Goal: Transaction & Acquisition: Purchase product/service

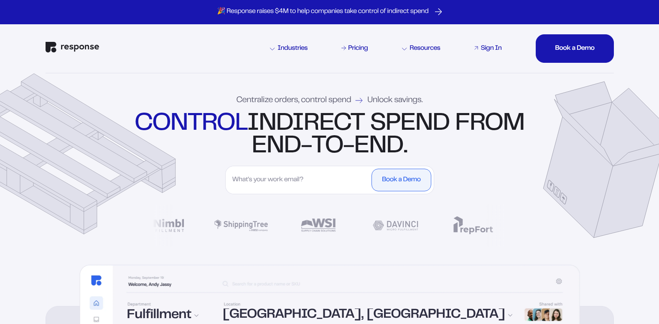
click at [492, 48] on div "Sign In" at bounding box center [491, 48] width 21 height 7
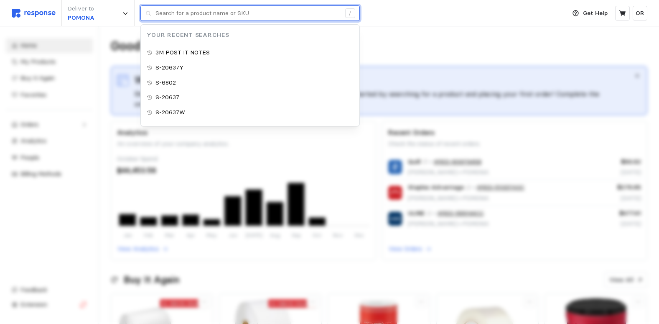
click at [182, 10] on input "text" at bounding box center [248, 13] width 185 height 15
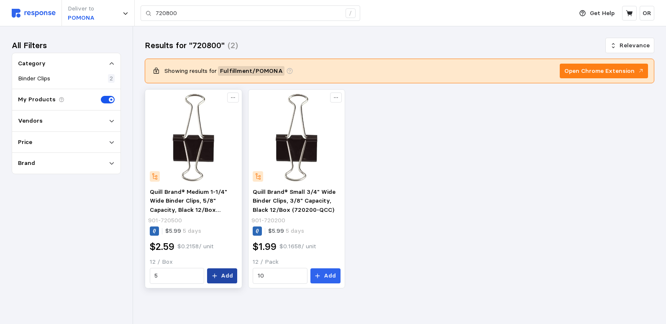
click at [231, 279] on p "Add" at bounding box center [227, 275] width 12 height 9
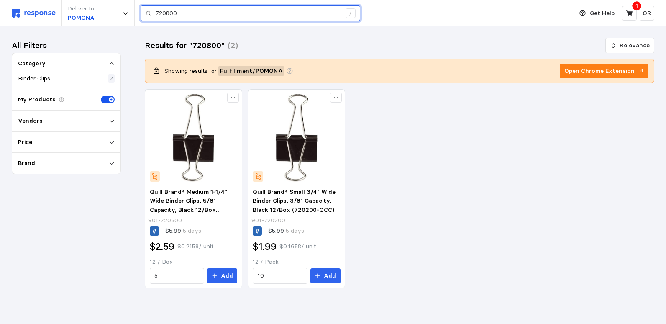
click at [205, 15] on input "720800" at bounding box center [248, 13] width 185 height 15
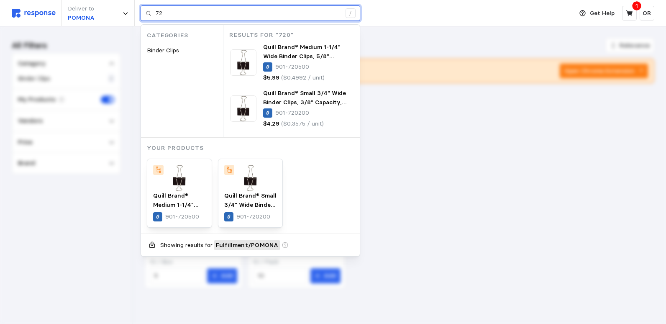
type input "7"
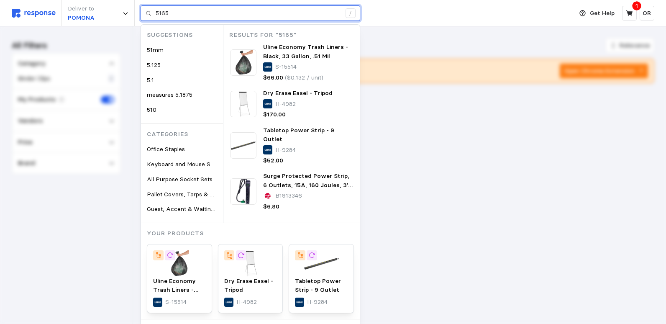
type input "5165"
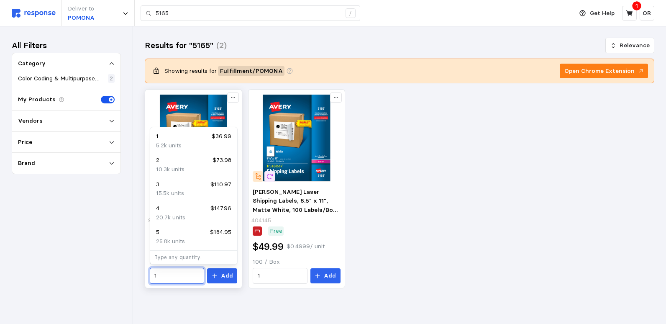
click at [182, 279] on input "1" at bounding box center [176, 275] width 45 height 15
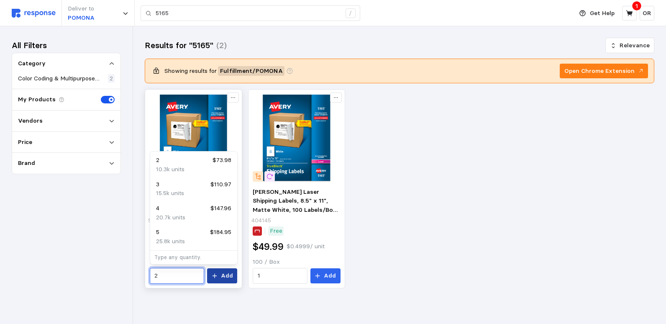
type input "2"
click at [226, 279] on p "Add" at bounding box center [227, 275] width 12 height 9
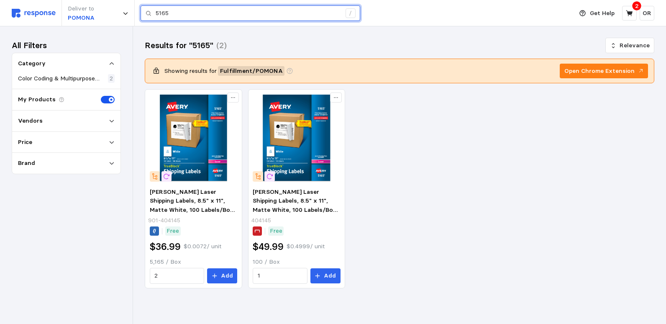
click at [180, 11] on input "5165" at bounding box center [248, 13] width 185 height 15
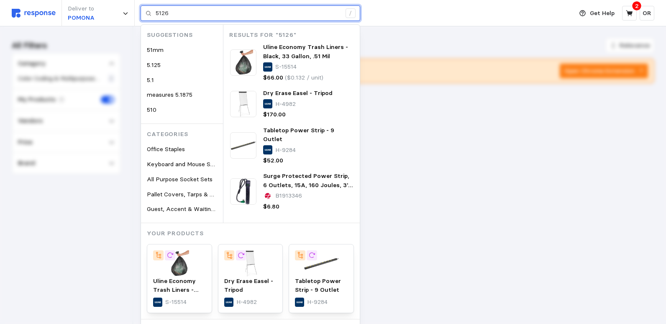
type input "5126"
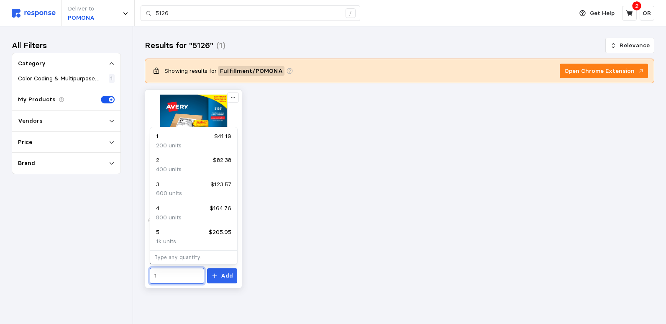
click at [184, 274] on input "1" at bounding box center [176, 275] width 45 height 15
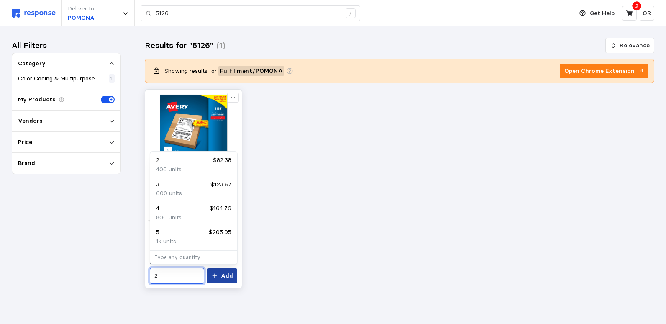
type input "2"
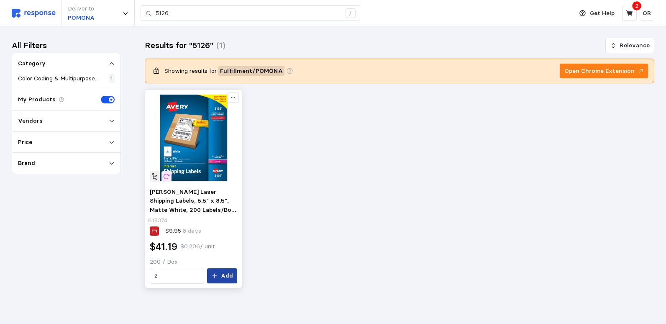
click at [224, 277] on p "Add" at bounding box center [227, 275] width 12 height 9
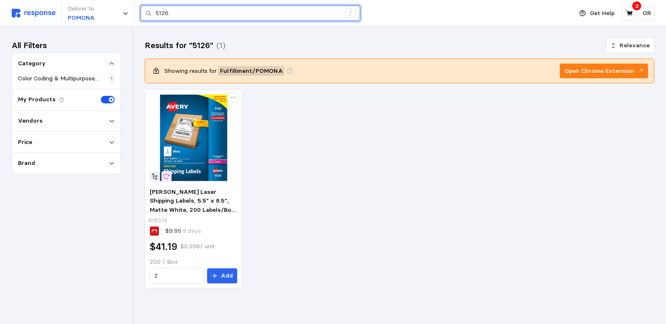
click at [184, 13] on input "5126" at bounding box center [248, 13] width 185 height 15
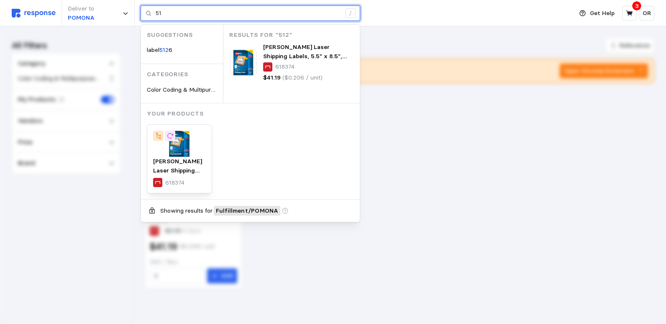
type input "5"
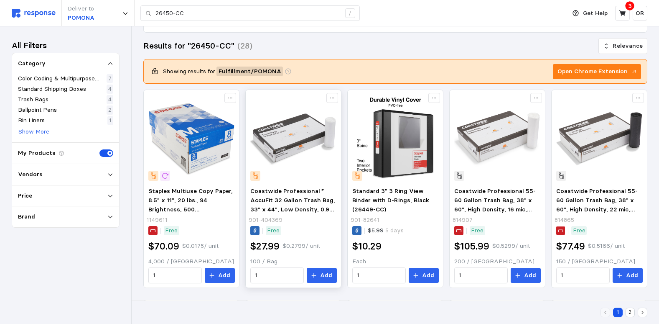
scroll to position [94, 0]
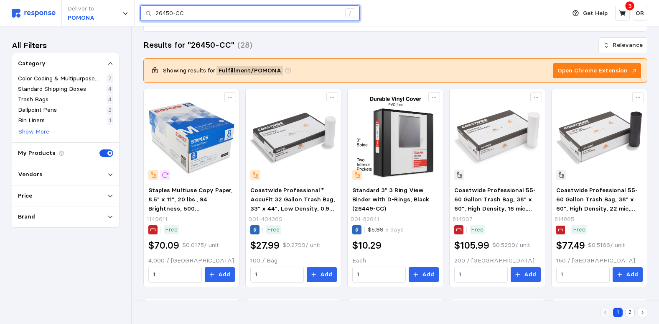
click at [211, 14] on input "26450-CC" at bounding box center [248, 13] width 185 height 15
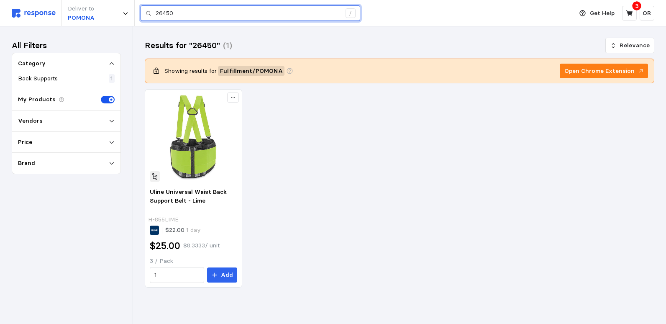
click at [194, 18] on input "26450" at bounding box center [248, 13] width 185 height 15
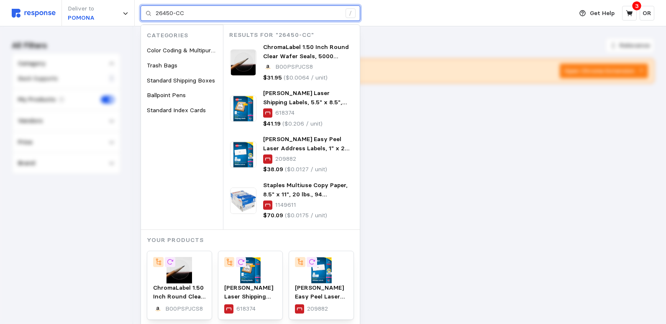
click at [211, 15] on input "26450-CC" at bounding box center [248, 13] width 185 height 15
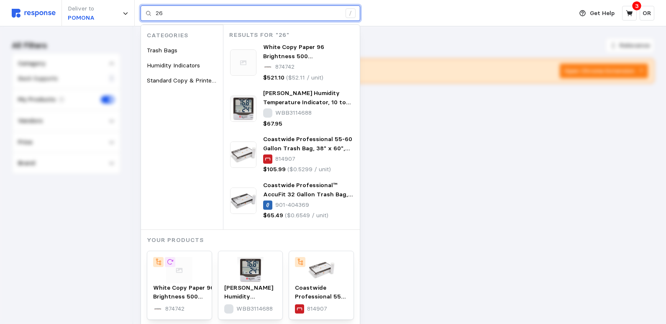
type input "2"
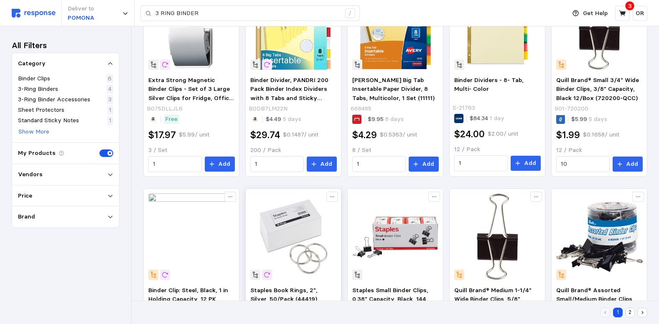
scroll to position [282, 0]
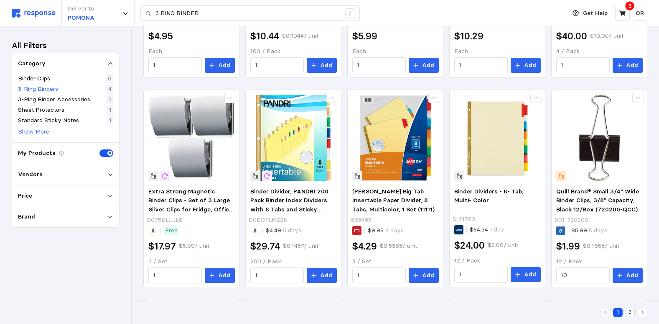
click at [48, 88] on p "3-Ring Binders" at bounding box center [38, 88] width 40 height 9
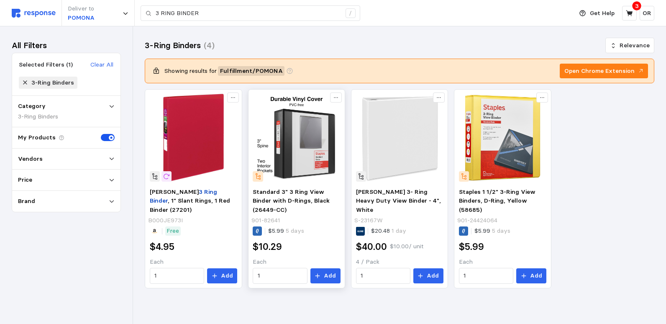
click at [315, 151] on img at bounding box center [296, 137] width 87 height 87
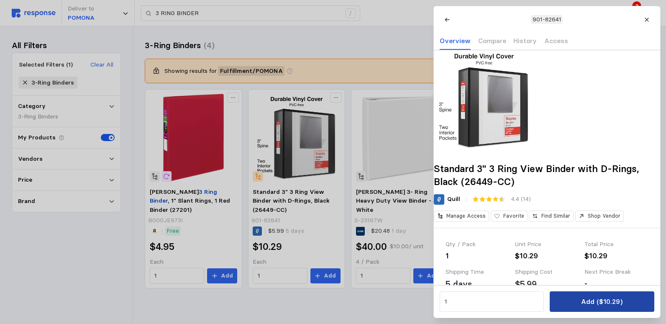
click at [595, 307] on p "Add ($10.29)" at bounding box center [601, 301] width 41 height 10
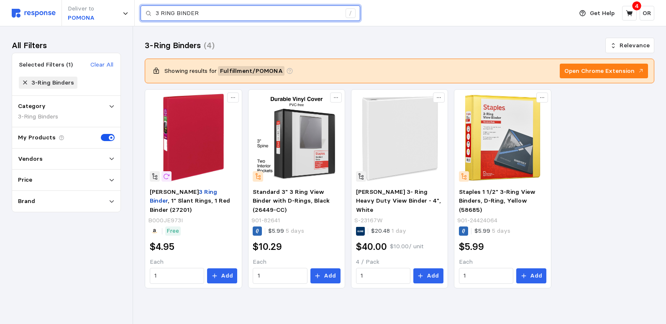
click at [241, 15] on input "3 RING BINDER" at bounding box center [248, 13] width 185 height 15
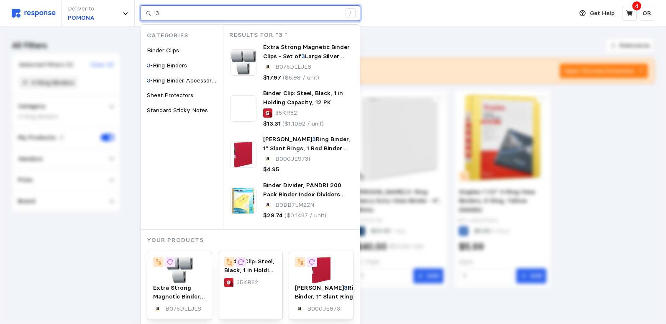
type input "3"
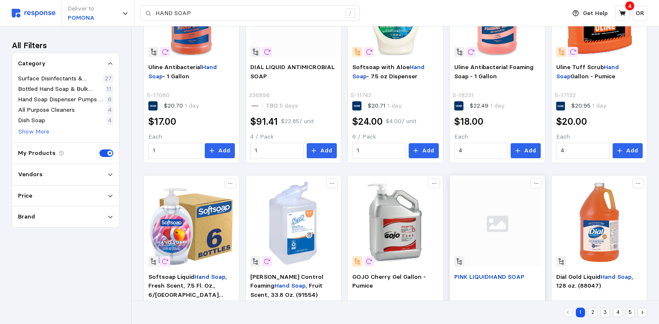
scroll to position [293, 0]
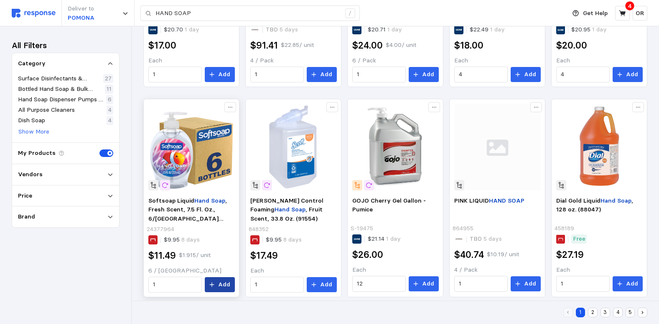
click at [225, 284] on p "Add" at bounding box center [224, 284] width 12 height 9
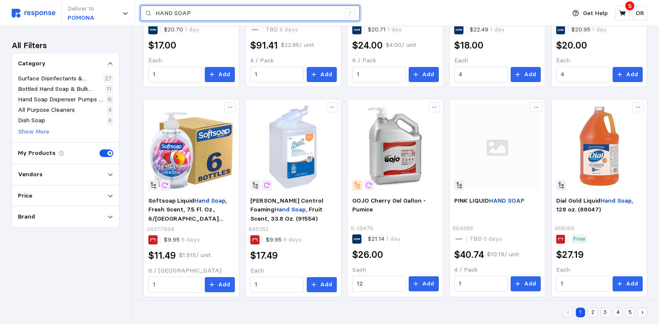
click at [210, 10] on input "HAND SOAP" at bounding box center [248, 13] width 185 height 15
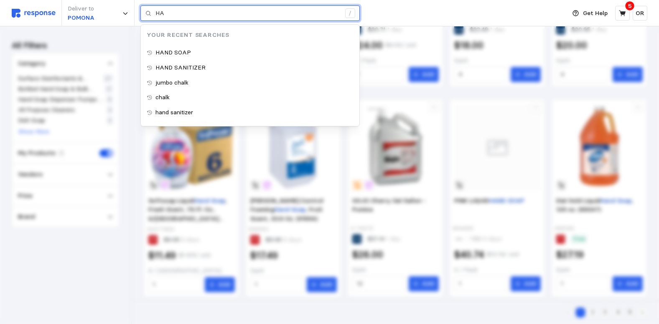
type input "H"
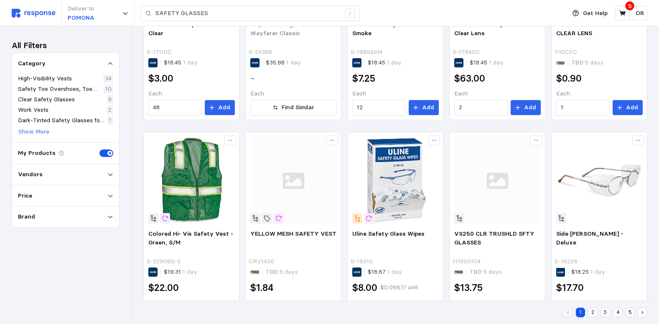
scroll to position [468, 0]
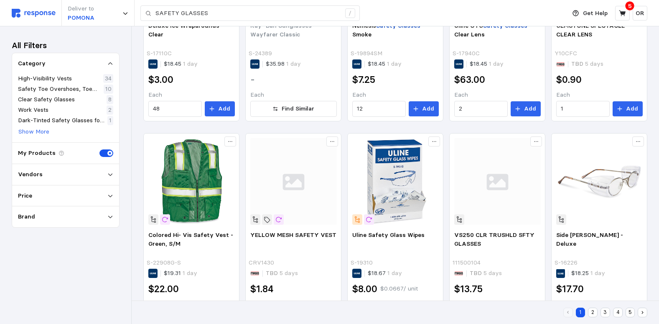
click at [589, 310] on button "2" at bounding box center [593, 312] width 10 height 10
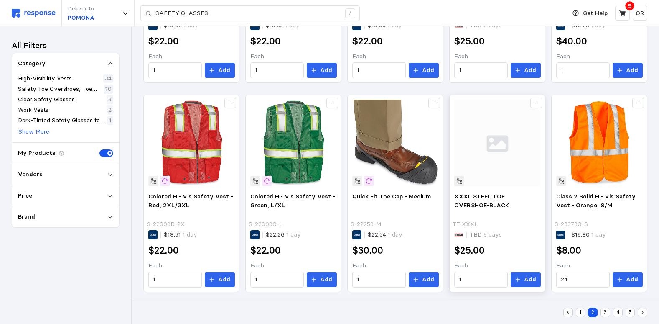
scroll to position [509, 0]
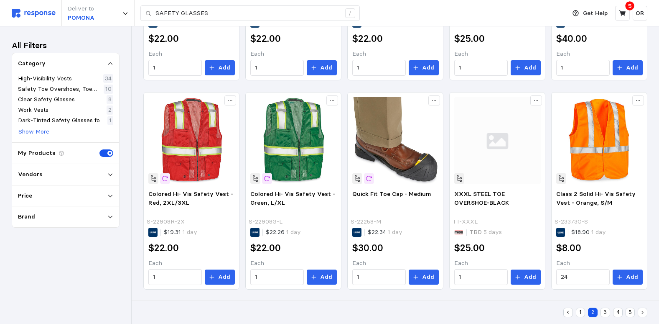
click at [578, 312] on button "1" at bounding box center [581, 312] width 10 height 10
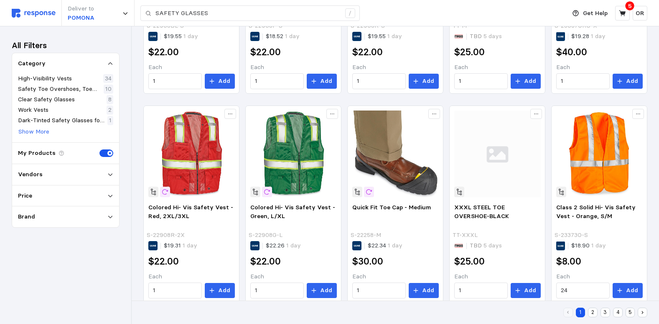
scroll to position [363, 0]
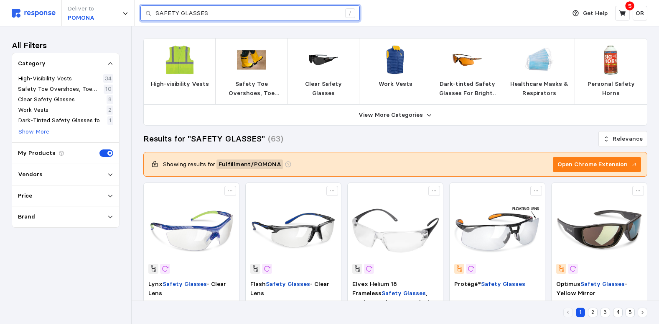
click at [203, 9] on input "SAFETY GLASSES" at bounding box center [248, 13] width 185 height 15
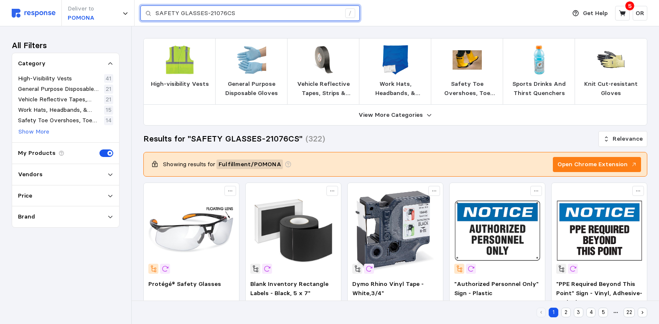
click at [207, 14] on input "SAFETY GLASSES-21076CS" at bounding box center [248, 13] width 185 height 15
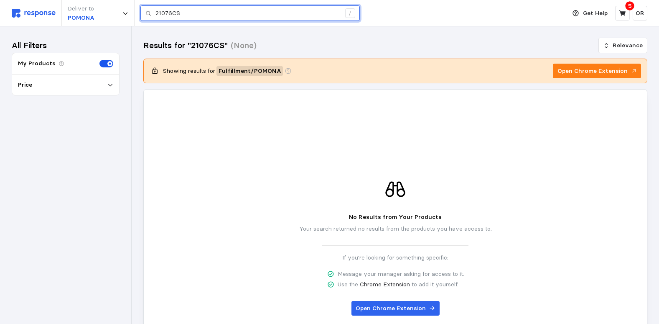
click at [207, 15] on input "21076CS" at bounding box center [248, 13] width 185 height 15
type input "2"
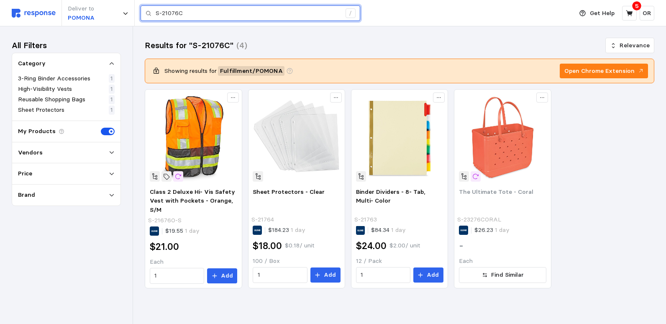
click at [209, 15] on input "S-21076C" at bounding box center [248, 13] width 185 height 15
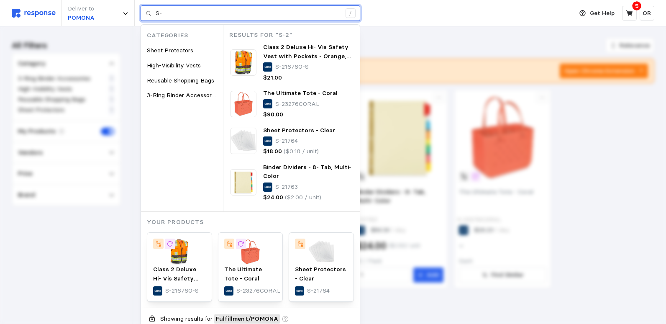
type input "S"
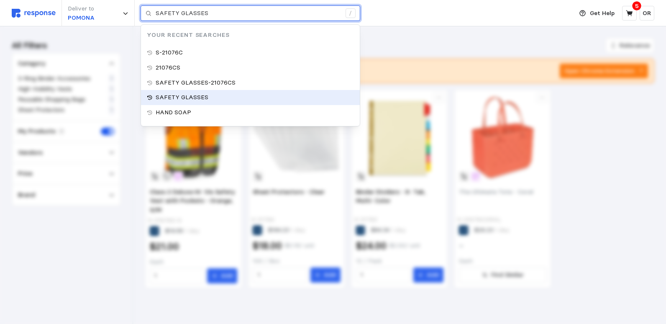
click at [202, 93] on p "SAFETY GLASSES" at bounding box center [182, 97] width 53 height 9
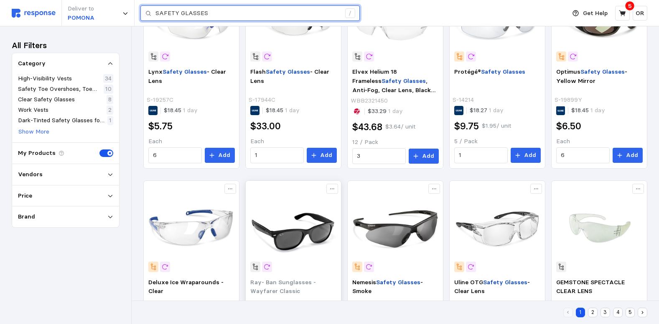
scroll to position [335, 0]
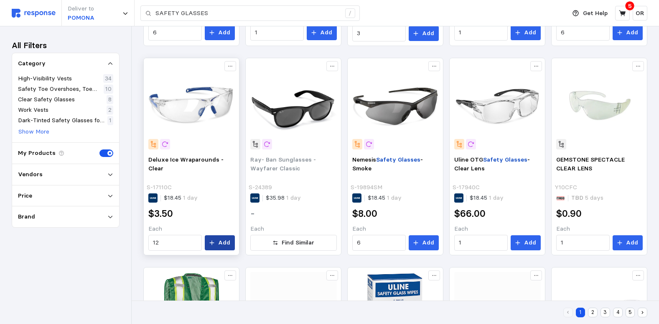
click at [227, 243] on p "Add" at bounding box center [224, 242] width 12 height 9
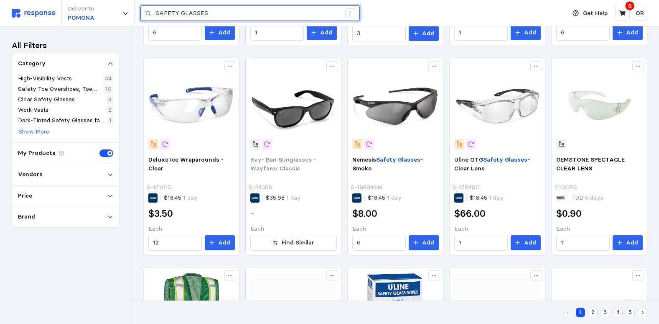
click at [217, 14] on input "SAFETY GLASSES" at bounding box center [248, 13] width 185 height 15
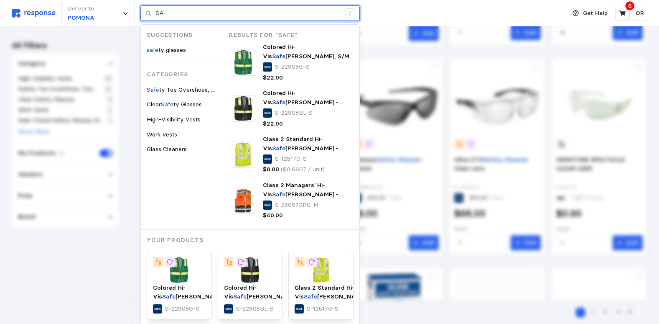
type input "S"
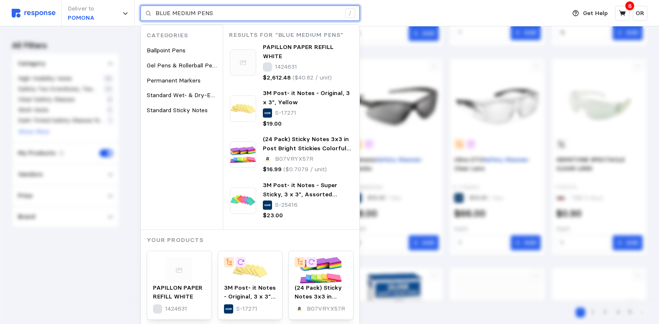
type input "BLUE MEDIUM PENS"
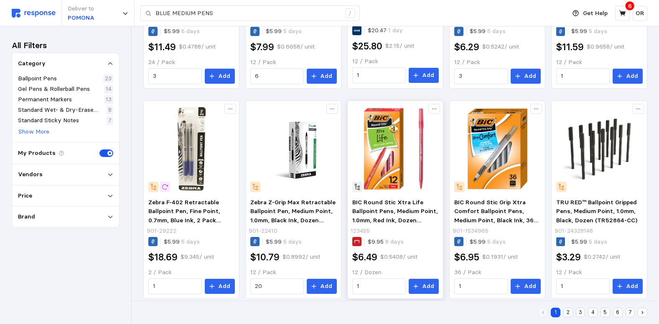
scroll to position [512, 0]
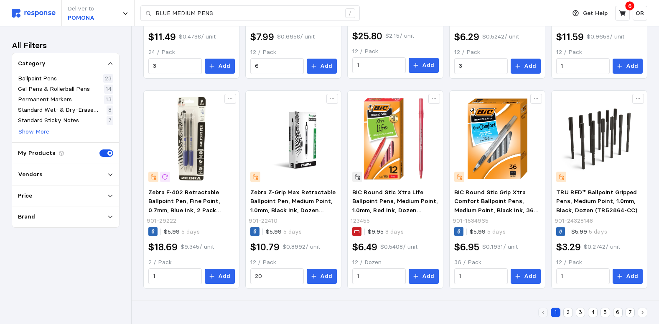
click at [568, 313] on button "2" at bounding box center [569, 312] width 10 height 10
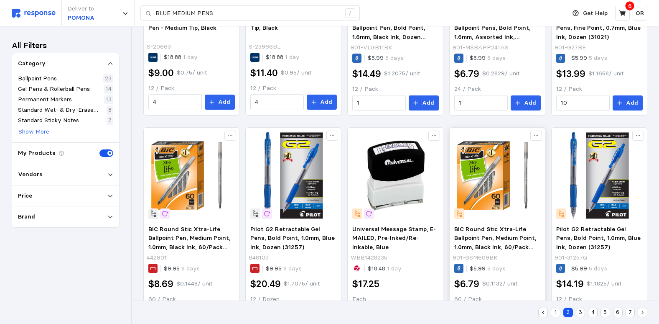
scroll to position [502, 0]
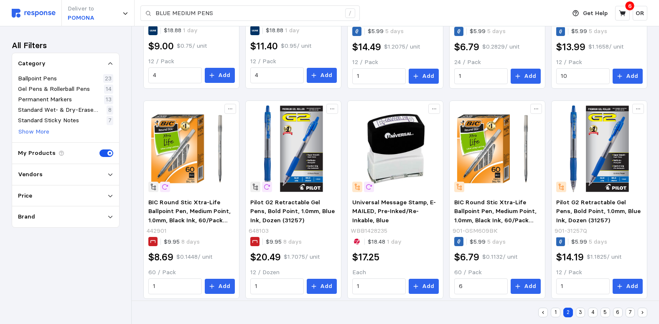
click at [582, 312] on button "3" at bounding box center [581, 312] width 10 height 10
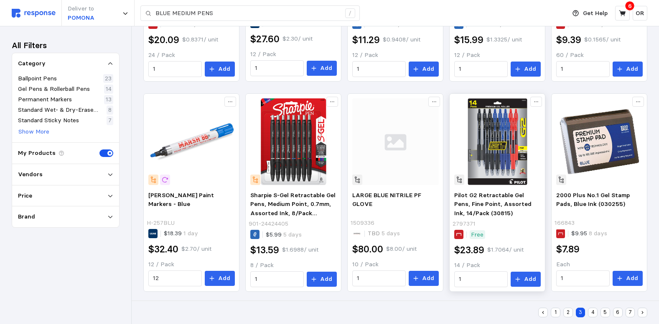
scroll to position [512, 0]
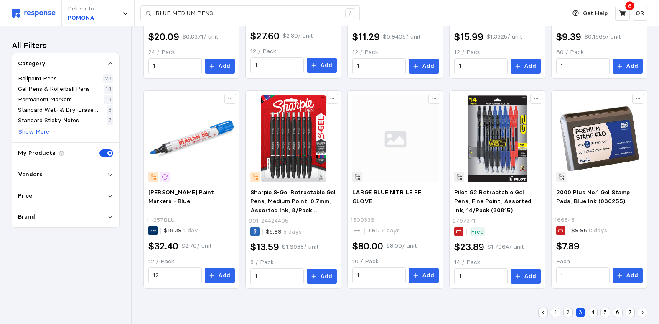
click at [594, 312] on button "4" at bounding box center [593, 312] width 10 height 10
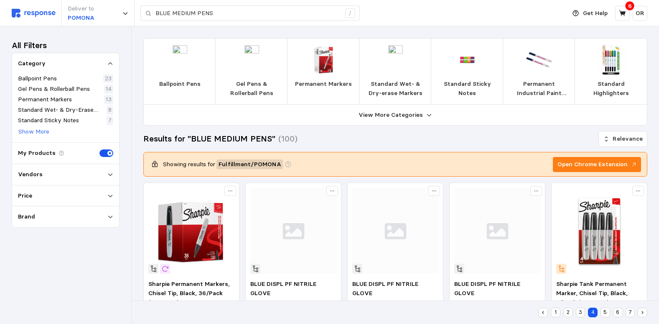
click at [257, 91] on p "Gel Pens & Rollerball Pens" at bounding box center [251, 88] width 59 height 18
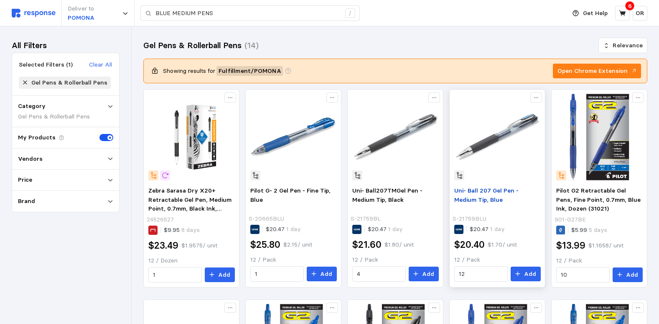
click at [498, 190] on span "Uni- Ball 207 Gel Pen - Medium Tip, Blue" at bounding box center [487, 195] width 64 height 17
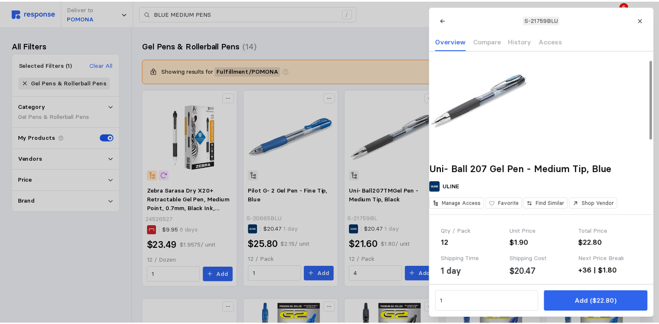
scroll to position [84, 0]
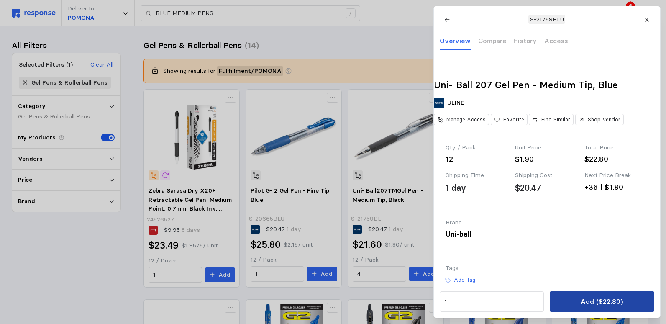
click at [603, 298] on p "Add ($22.80)" at bounding box center [601, 301] width 42 height 10
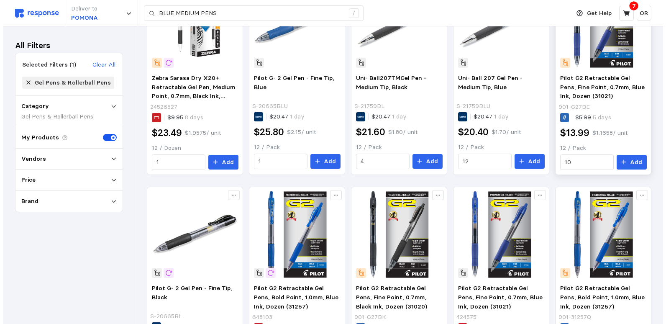
scroll to position [125, 0]
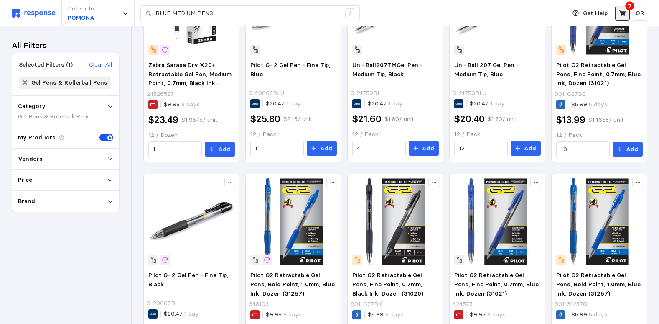
click at [625, 15] on icon at bounding box center [622, 13] width 7 height 6
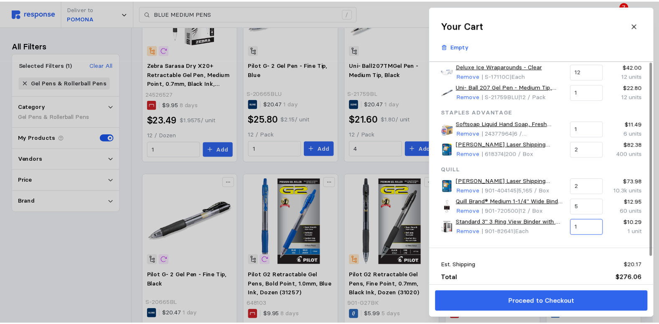
scroll to position [31, 0]
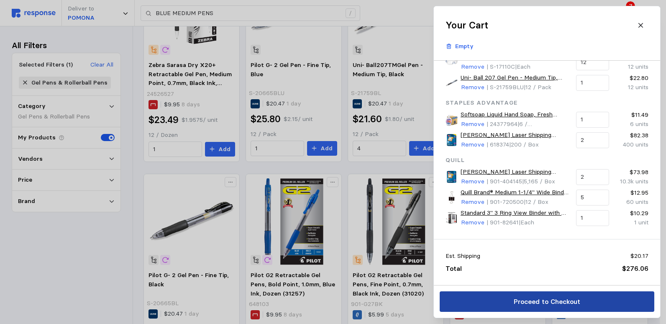
click at [562, 303] on p "Proceed to Checkout" at bounding box center [546, 301] width 66 height 10
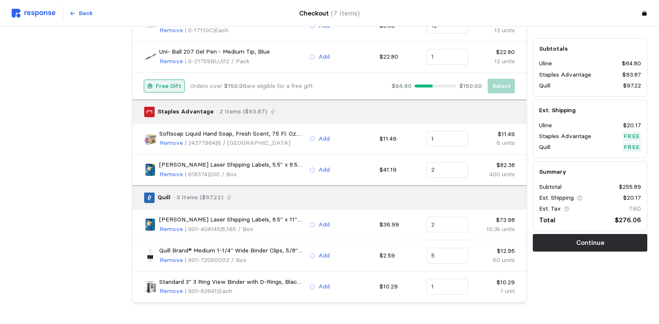
scroll to position [125, 0]
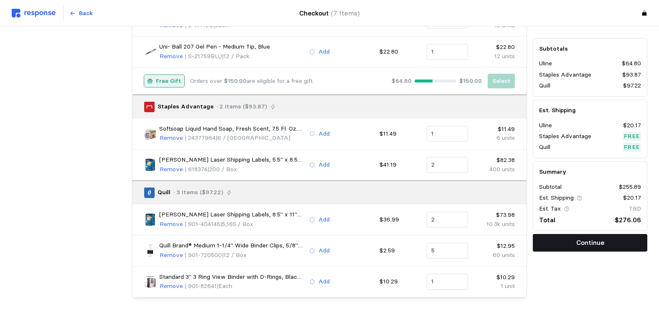
click at [592, 246] on p "Continue" at bounding box center [591, 242] width 28 height 10
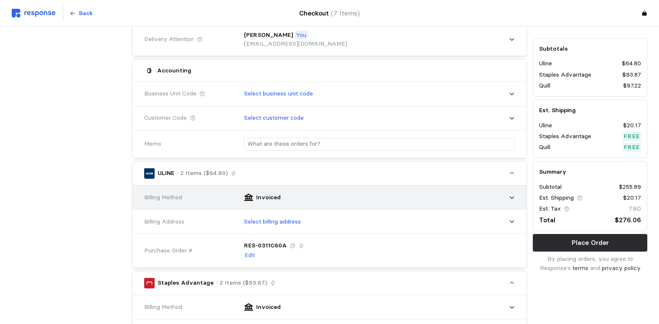
scroll to position [167, 0]
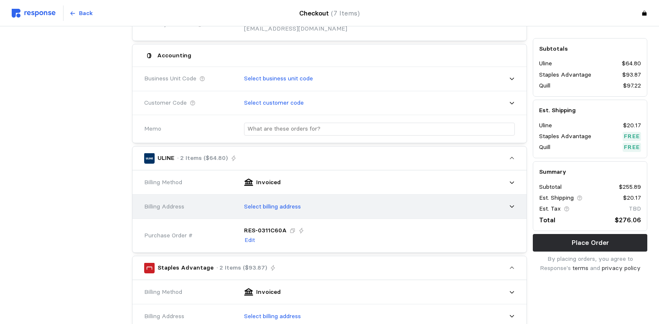
click at [294, 204] on p "Select billing address" at bounding box center [272, 206] width 57 height 9
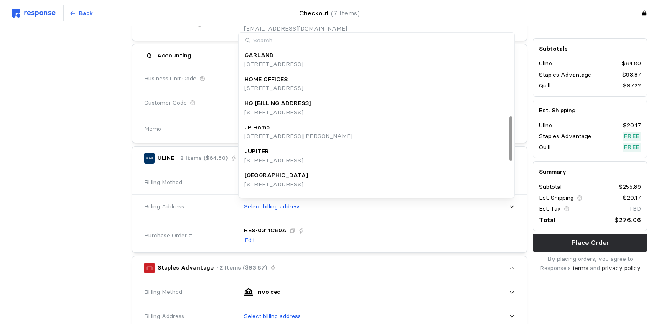
scroll to position [219, 0]
click at [282, 79] on p "HOME OFFICES" at bounding box center [266, 77] width 43 height 9
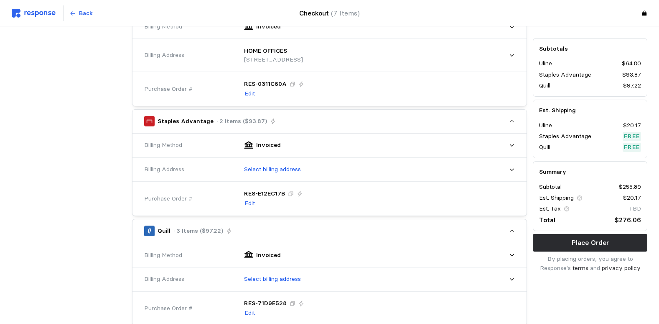
scroll to position [335, 0]
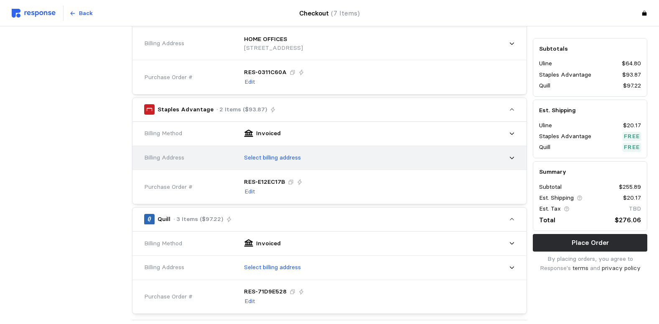
click at [286, 160] on p "Select billing address" at bounding box center [272, 157] width 57 height 9
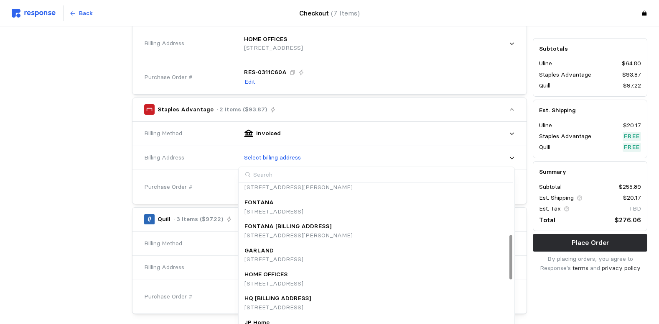
scroll to position [167, 0]
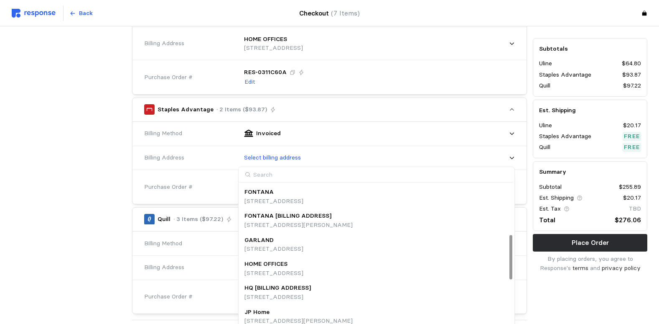
click at [271, 262] on p "HOME OFFICES" at bounding box center [266, 263] width 43 height 9
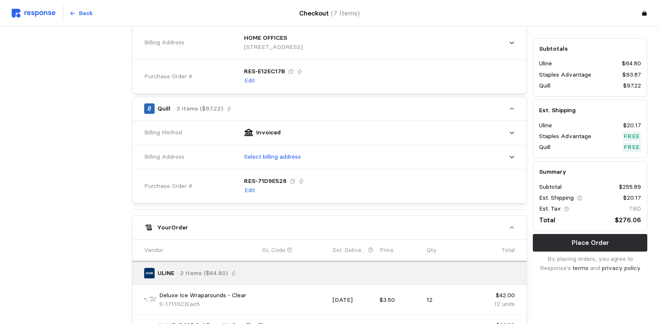
scroll to position [502, 0]
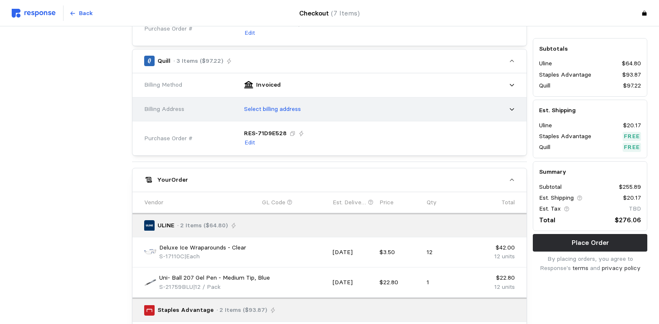
click at [295, 109] on p "Select billing address" at bounding box center [272, 109] width 57 height 9
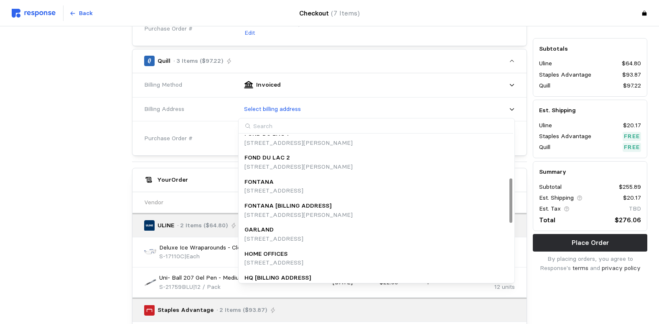
scroll to position [125, 0]
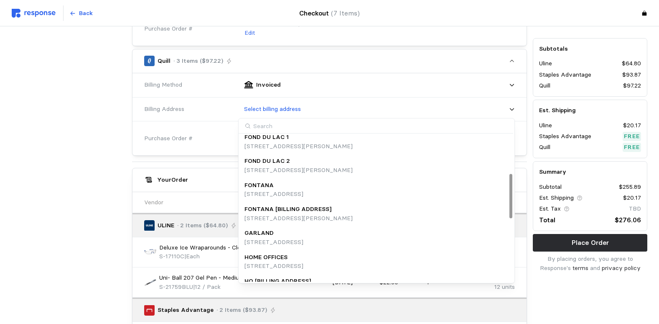
click at [304, 261] on div "HOME OFFICES" at bounding box center [274, 257] width 59 height 9
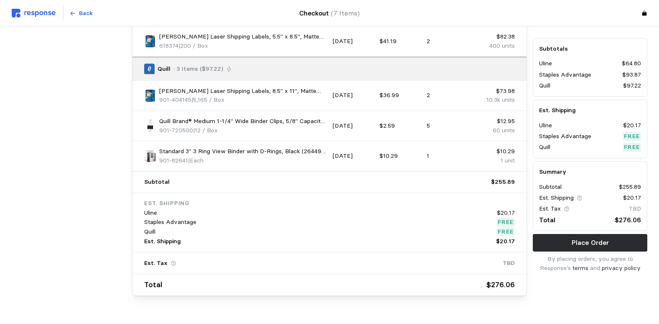
scroll to position [855, 0]
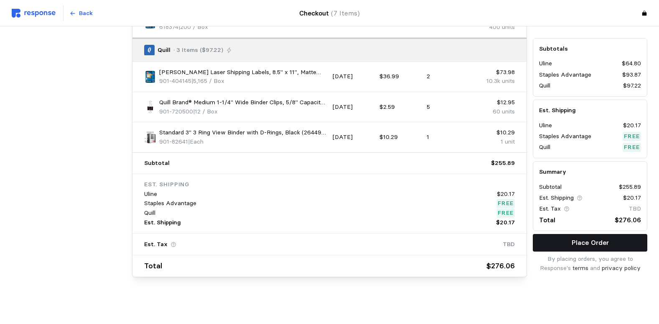
click at [619, 245] on button "Place Order" at bounding box center [590, 243] width 115 height 18
